Goal: Task Accomplishment & Management: Use online tool/utility

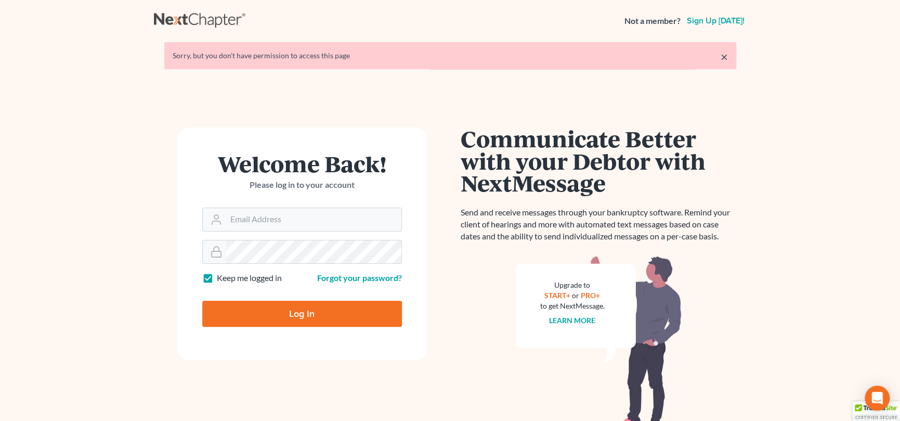
drag, startPoint x: 304, startPoint y: 213, endPoint x: 304, endPoint y: 202, distance: 10.4
click at [304, 213] on input "Email Address" at bounding box center [313, 219] width 175 height 23
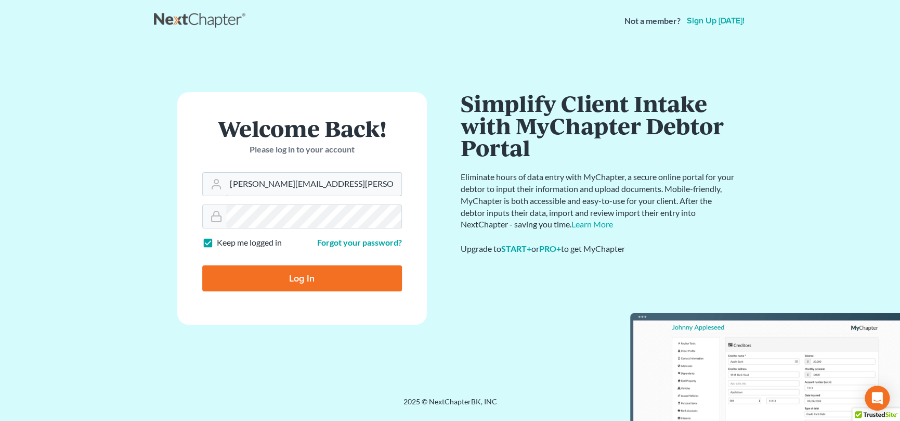
type input "[PERSON_NAME][EMAIL_ADDRESS][PERSON_NAME][DOMAIN_NAME]"
click at [297, 280] on input "Log In" at bounding box center [302, 278] width 200 height 26
type input "Thinking..."
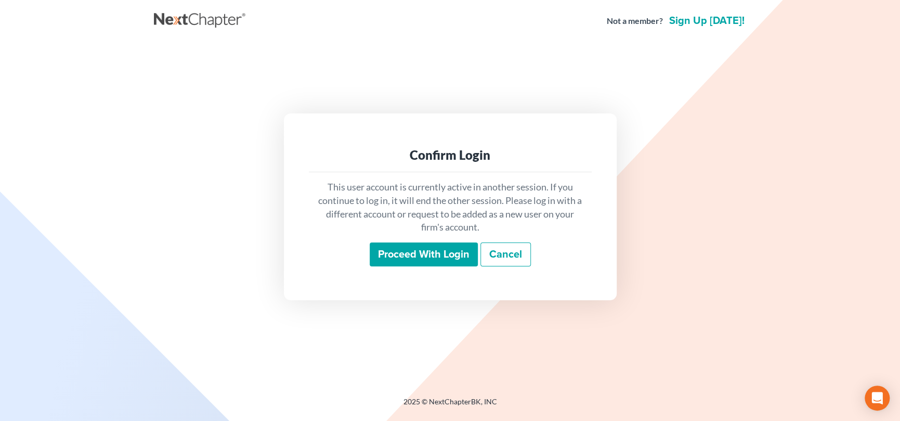
click at [421, 249] on input "Proceed with login" at bounding box center [424, 254] width 108 height 24
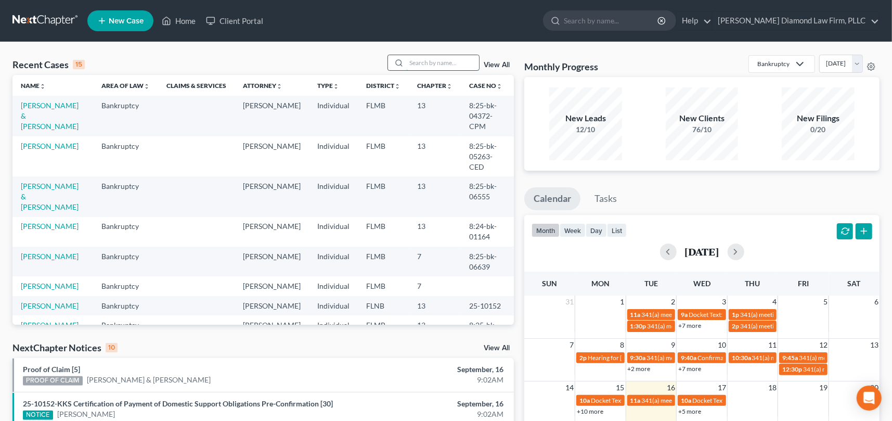
click at [421, 63] on input "search" at bounding box center [442, 62] width 73 height 15
type input "o'nei"
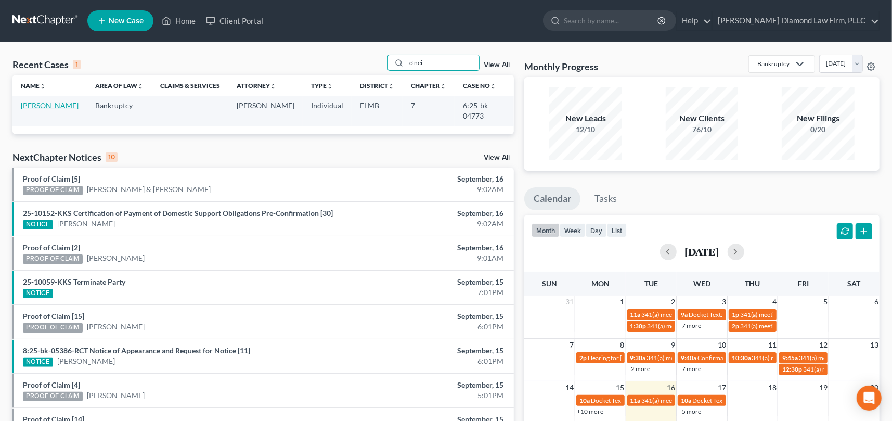
click at [66, 104] on link "O'Neil, Margaret" at bounding box center [50, 105] width 58 height 9
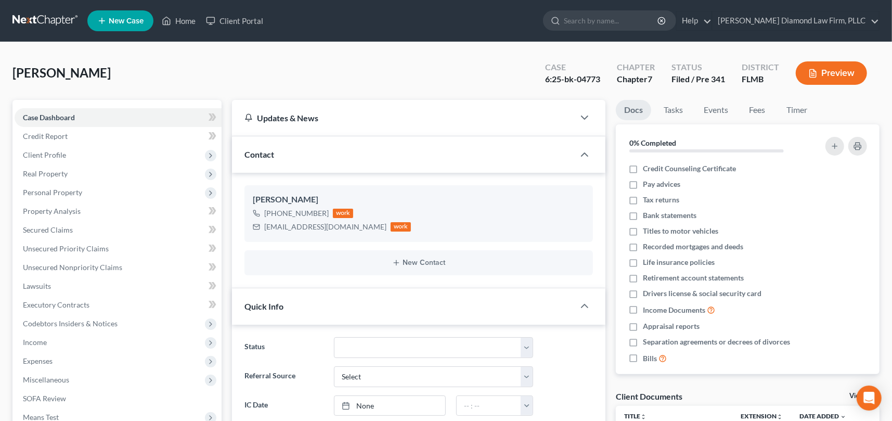
click at [838, 71] on button "Preview" at bounding box center [830, 72] width 71 height 23
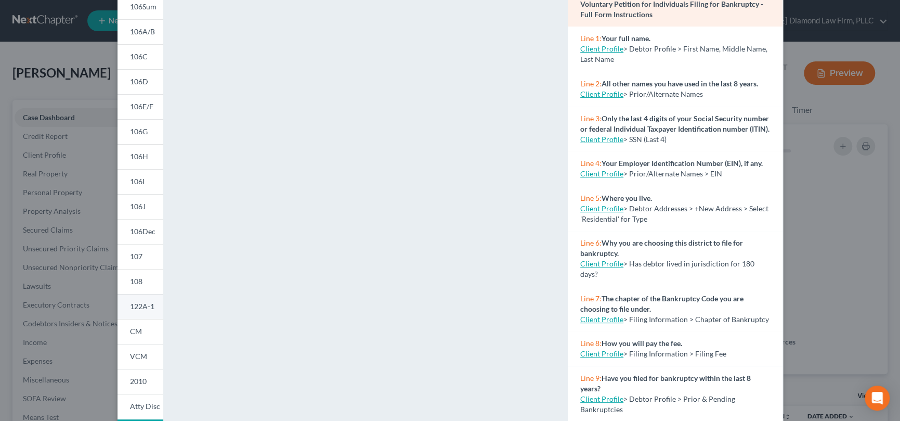
scroll to position [165, 0]
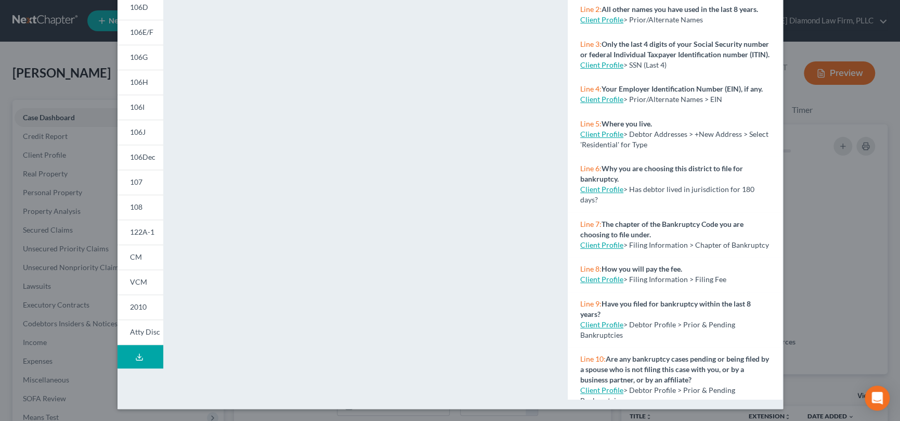
click at [138, 356] on icon at bounding box center [139, 356] width 8 height 8
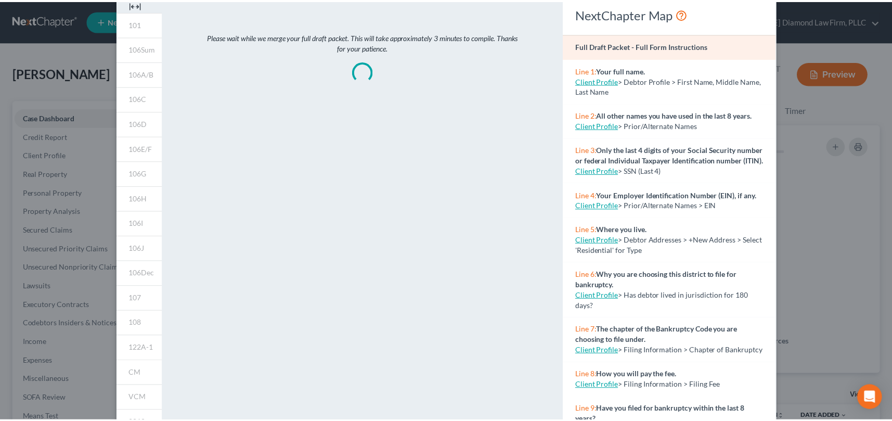
scroll to position [0, 0]
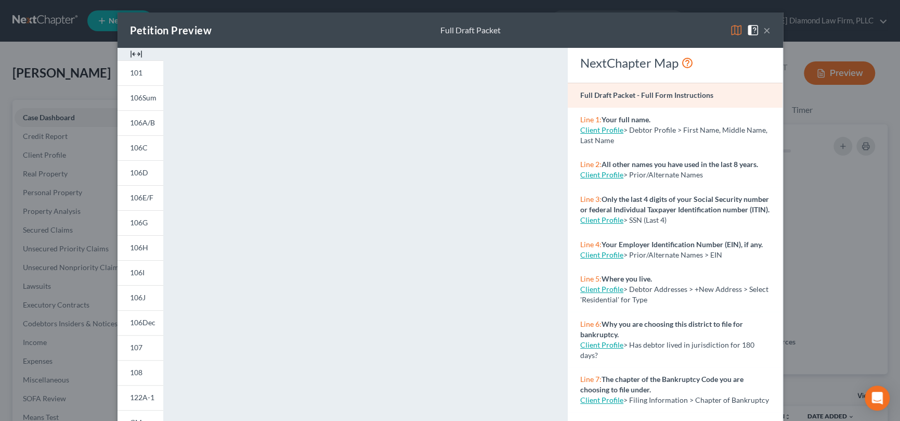
click at [763, 30] on button "×" at bounding box center [766, 30] width 7 height 12
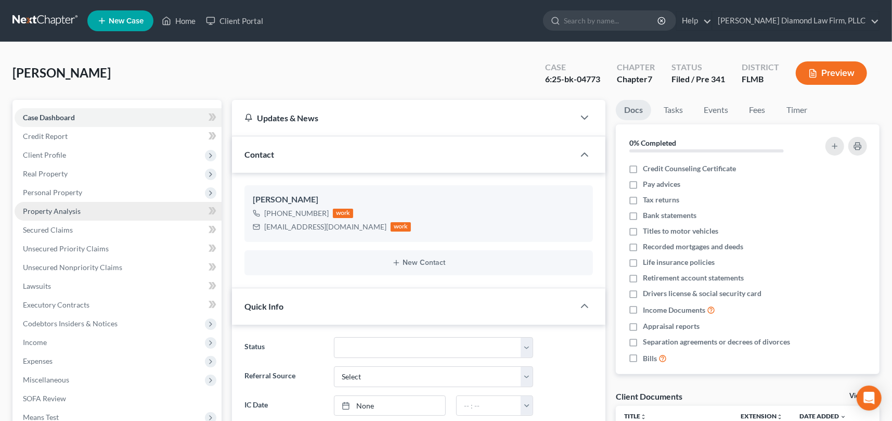
click at [53, 213] on span "Property Analysis" at bounding box center [52, 210] width 58 height 9
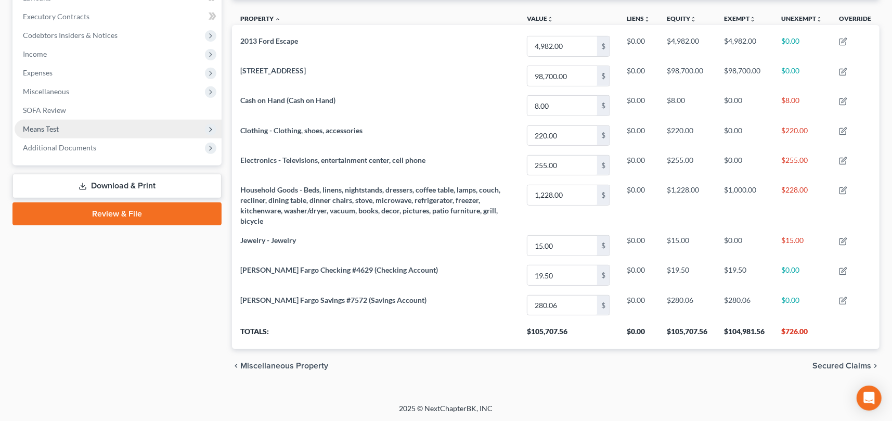
click at [55, 130] on span "Means Test" at bounding box center [41, 128] width 36 height 9
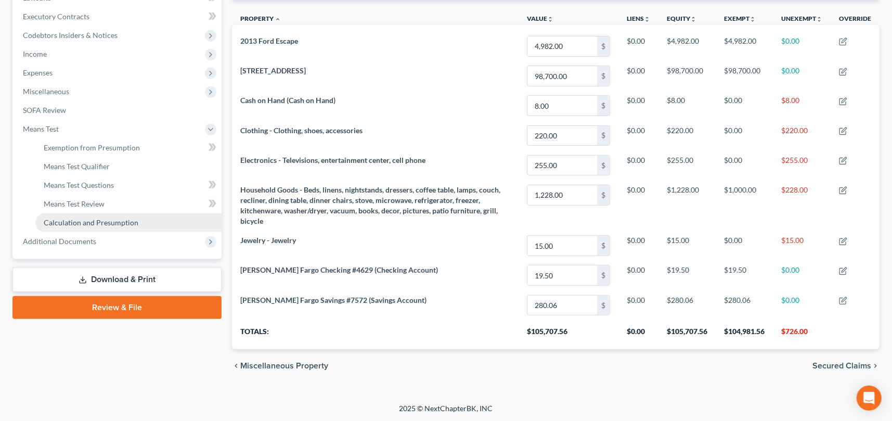
click at [91, 220] on span "Calculation and Presumption" at bounding box center [91, 222] width 95 height 9
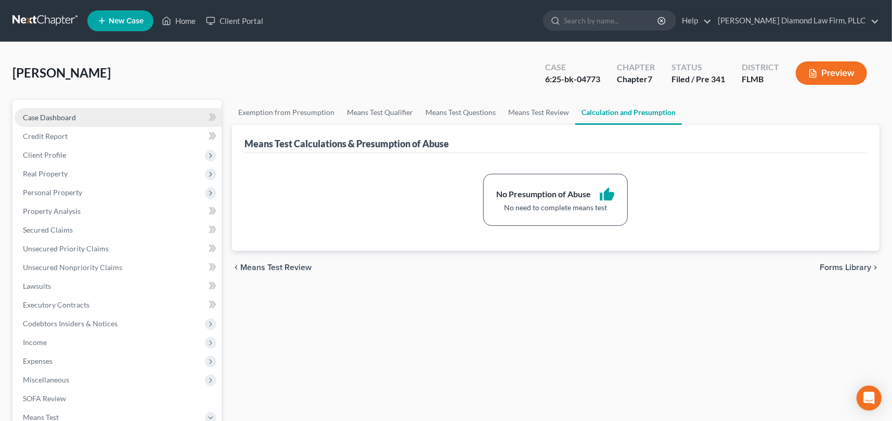
click at [60, 115] on span "Case Dashboard" at bounding box center [49, 117] width 53 height 9
